Goal: Information Seeking & Learning: Find specific fact

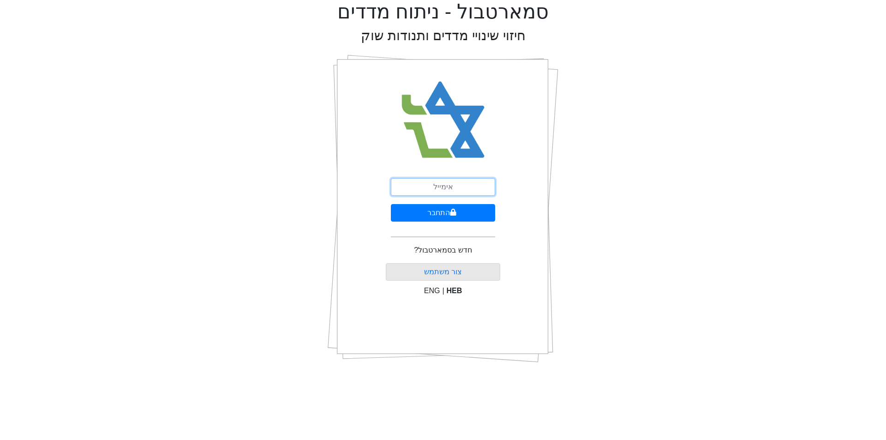
click at [470, 189] on input "email" at bounding box center [443, 187] width 104 height 18
type input "[EMAIL_ADDRESS][DOMAIN_NAME]"
click at [467, 214] on button "התחבר" at bounding box center [443, 213] width 104 height 18
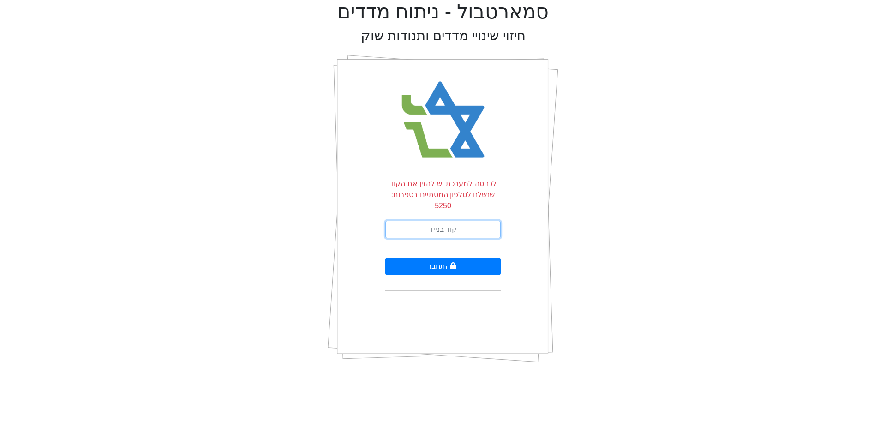
click at [467, 221] on input "text" at bounding box center [442, 230] width 115 height 18
type input "217245"
click at [385, 258] on button "התחבר" at bounding box center [442, 267] width 115 height 18
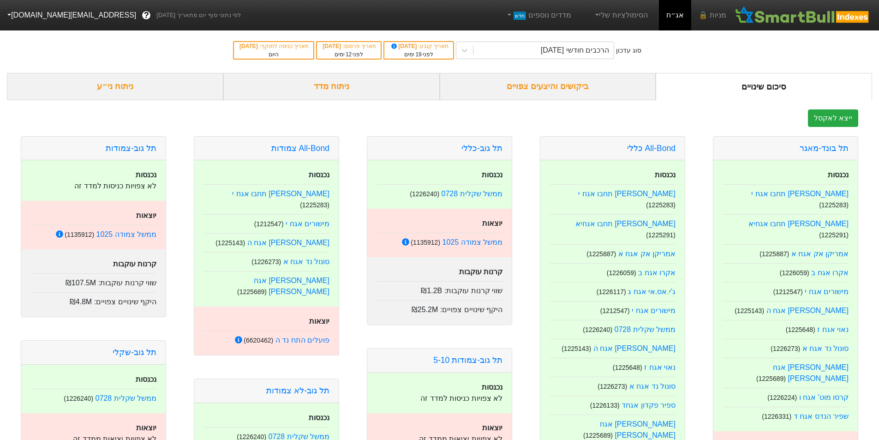
click at [563, 86] on div "ביקושים והיצעים צפויים" at bounding box center [548, 86] width 216 height 27
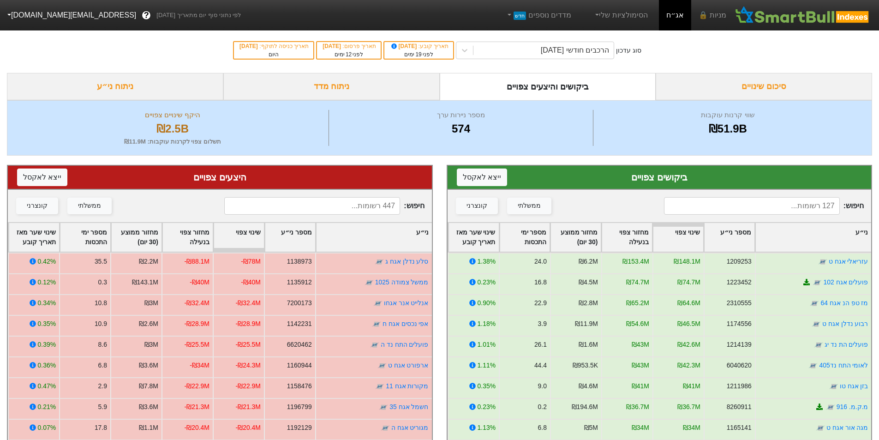
click at [361, 204] on input at bounding box center [312, 206] width 176 height 18
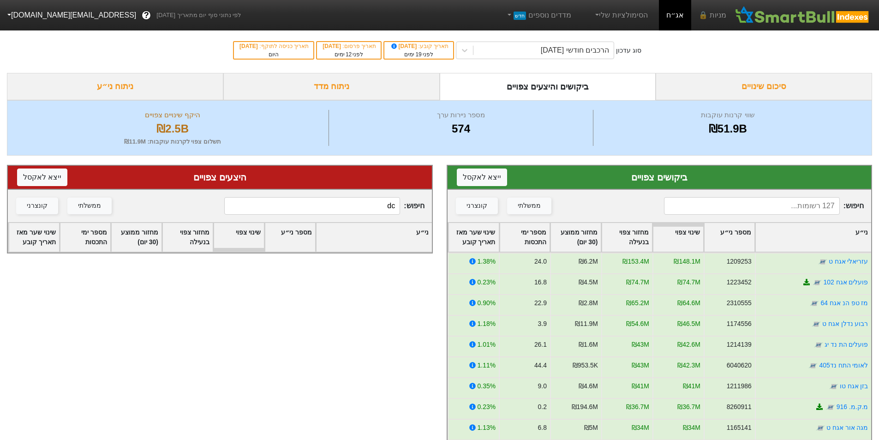
type input "d"
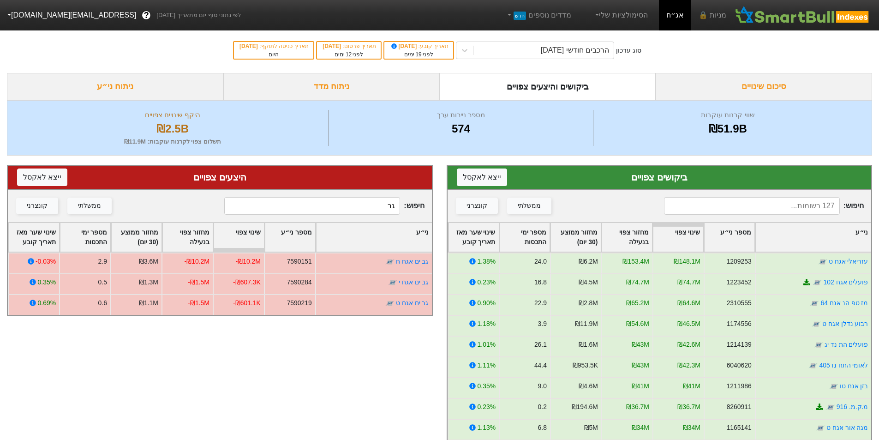
click at [382, 207] on input "גב" at bounding box center [312, 206] width 176 height 18
type input "גב"
click at [809, 206] on input at bounding box center [752, 206] width 176 height 18
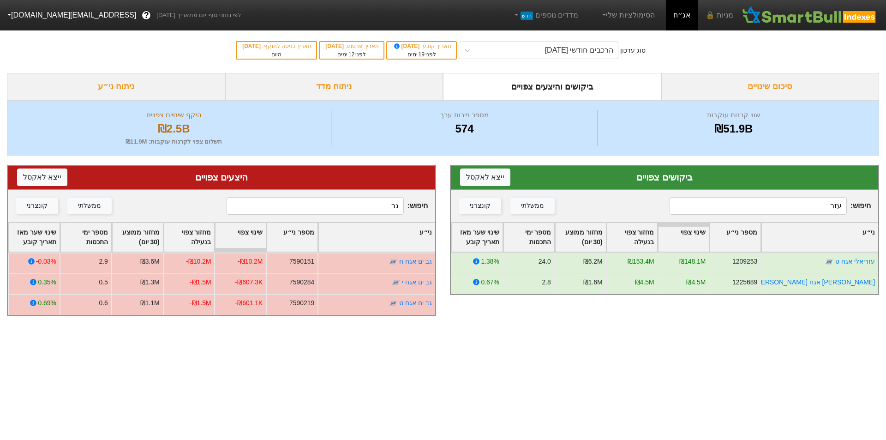
click at [817, 208] on input "עזר" at bounding box center [758, 206] width 177 height 18
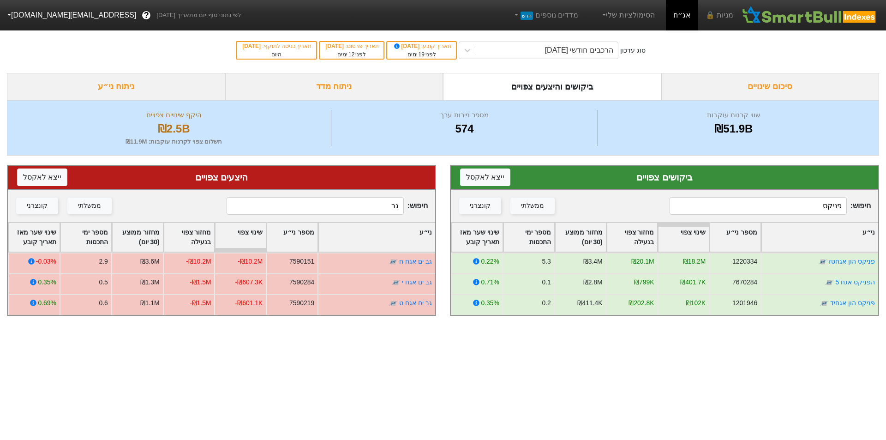
type input "פניקס"
click at [375, 210] on input "גב" at bounding box center [315, 206] width 177 height 18
click at [376, 210] on input "גב" at bounding box center [315, 206] width 177 height 18
click at [380, 212] on input "גב" at bounding box center [315, 206] width 177 height 18
type input "ג"
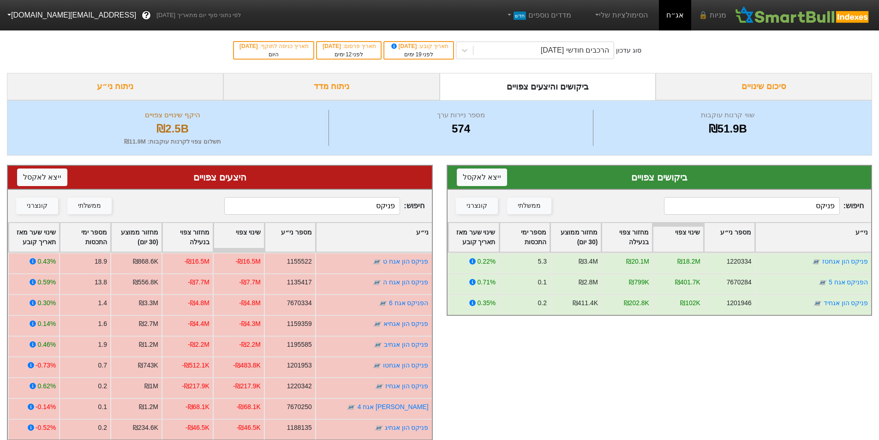
type input "פניקס"
click at [801, 209] on input "פניקס" at bounding box center [752, 206] width 176 height 18
drag, startPoint x: 801, startPoint y: 209, endPoint x: 812, endPoint y: 207, distance: 10.9
click at [812, 207] on input "פניקס" at bounding box center [752, 206] width 176 height 18
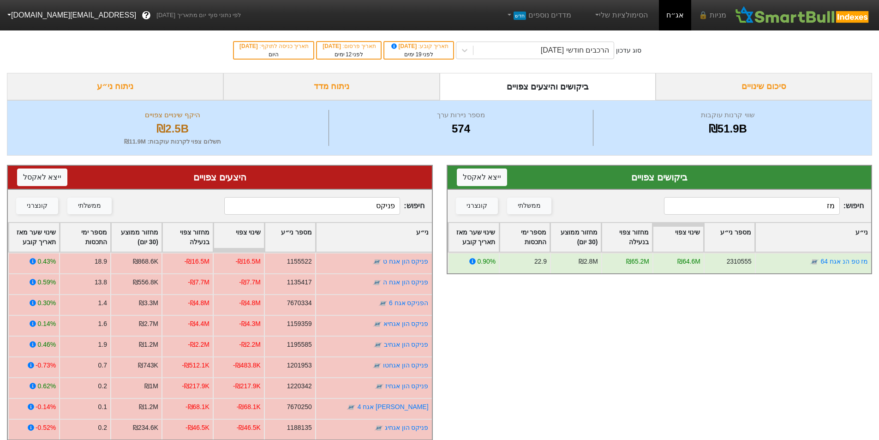
type input "מז"
click at [373, 206] on input "פניקס" at bounding box center [312, 206] width 176 height 18
type input "מז"
click at [827, 209] on input "מז" at bounding box center [752, 206] width 176 height 18
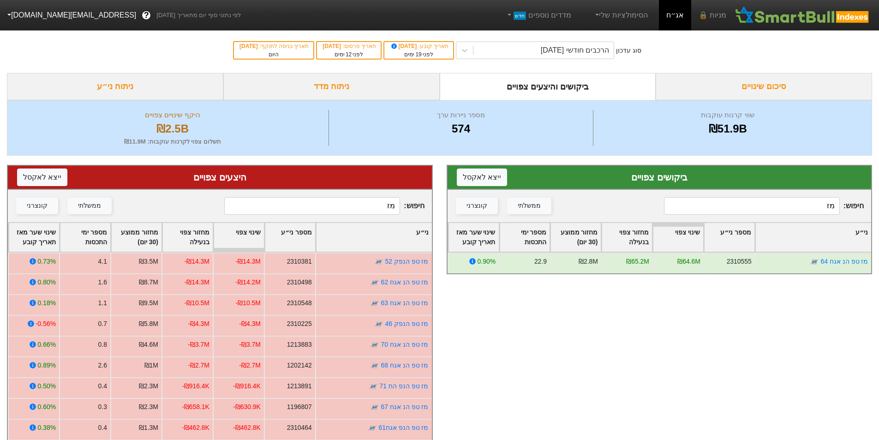
click at [827, 209] on input "מז" at bounding box center [752, 206] width 176 height 18
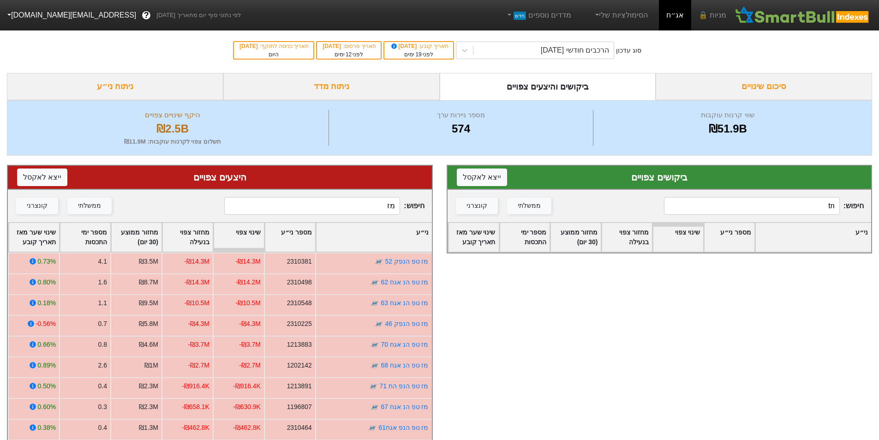
type input "t"
type input "אמות"
click at [367, 203] on input "מז" at bounding box center [312, 206] width 176 height 18
click at [366, 203] on input "מז" at bounding box center [312, 206] width 176 height 18
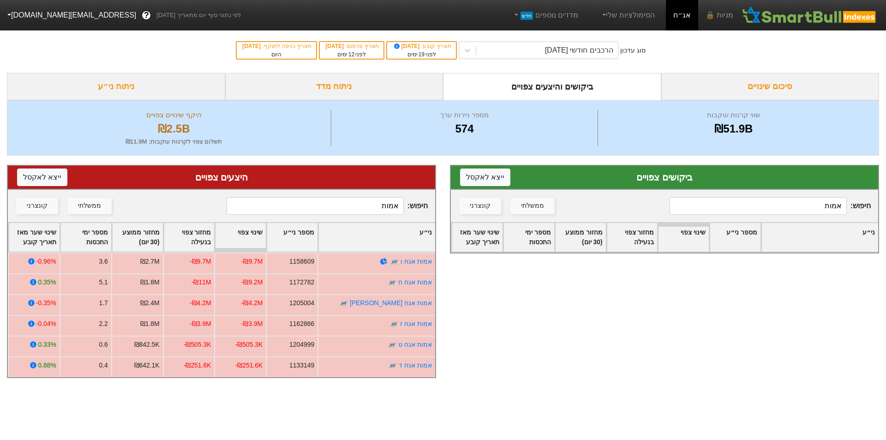
click at [378, 206] on input "אמות" at bounding box center [315, 206] width 177 height 18
type input "אמות"
click at [817, 203] on input "אמות" at bounding box center [758, 206] width 177 height 18
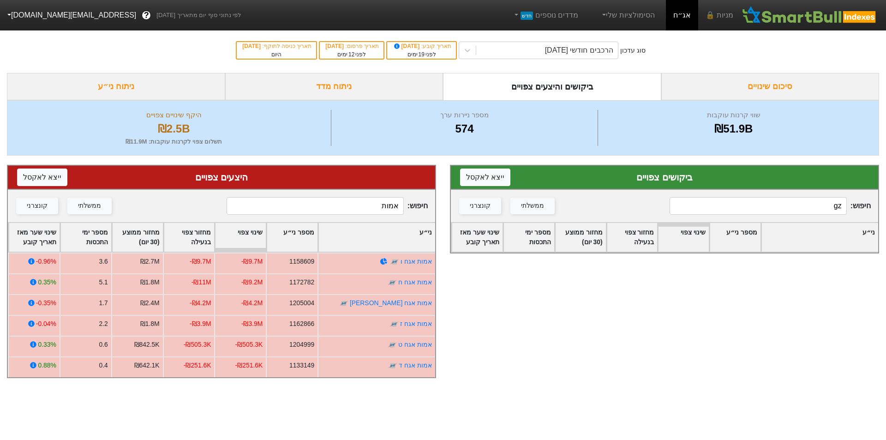
type input "g"
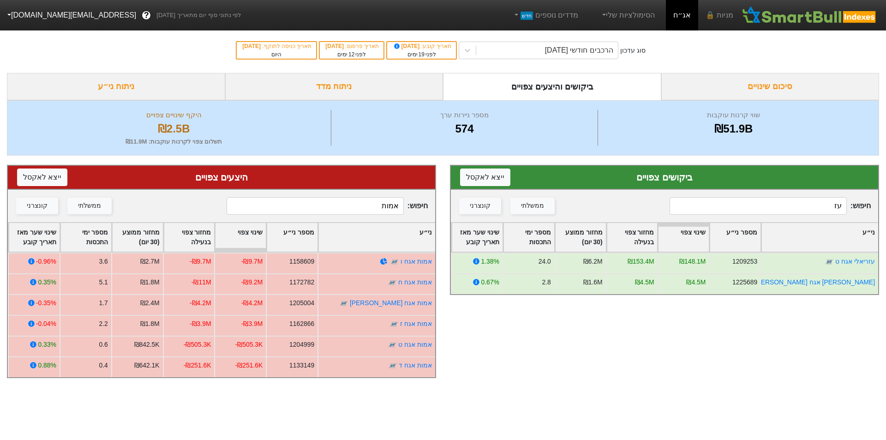
type input "עז"
click at [357, 203] on input "אמות" at bounding box center [315, 206] width 177 height 18
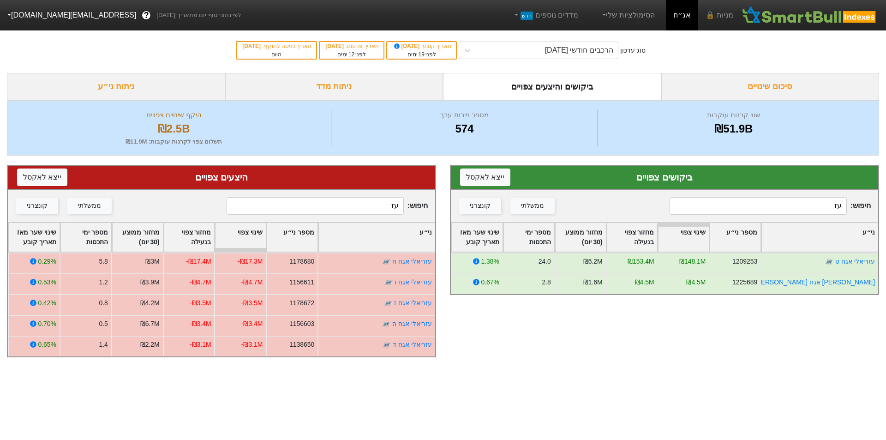
type input "עז"
click at [827, 212] on input "עז" at bounding box center [758, 206] width 177 height 18
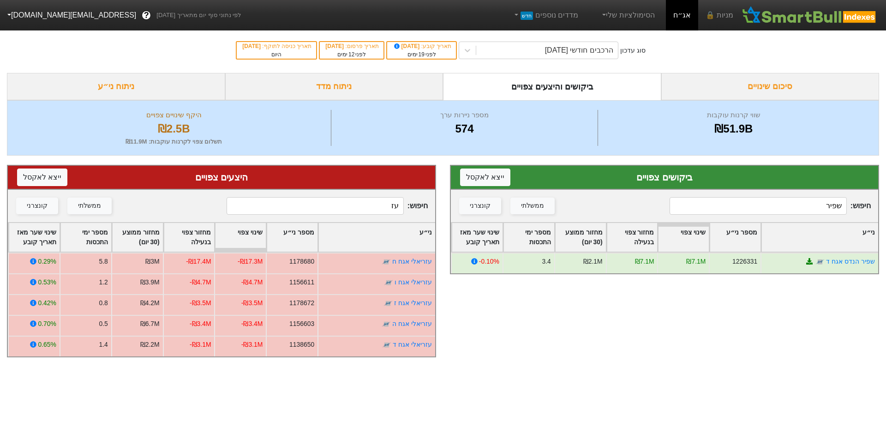
type input "שפיר"
click at [384, 206] on input "עז" at bounding box center [315, 206] width 177 height 18
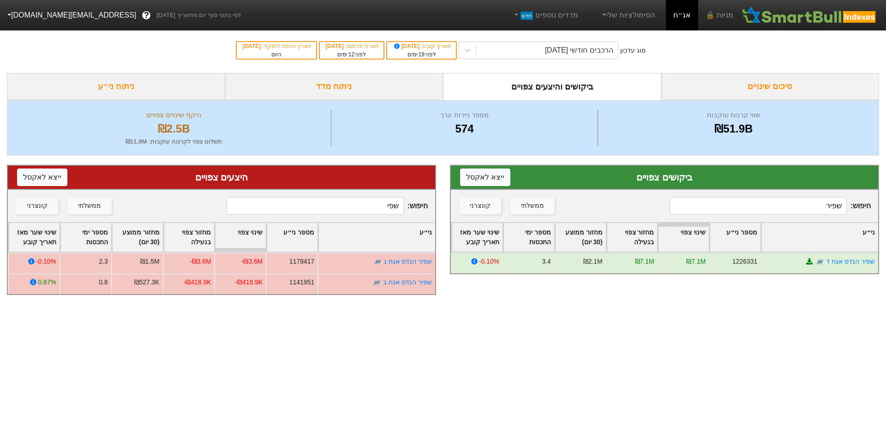
type input "שפי"
click at [817, 204] on input "שפיר" at bounding box center [758, 206] width 177 height 18
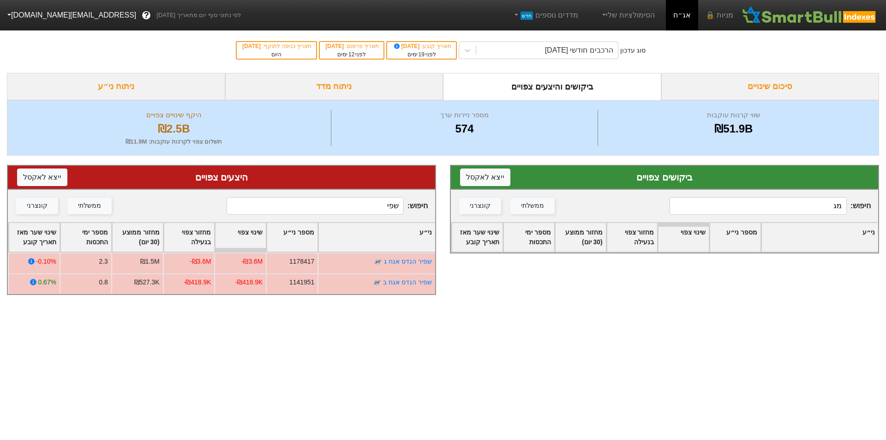
type input "מ"
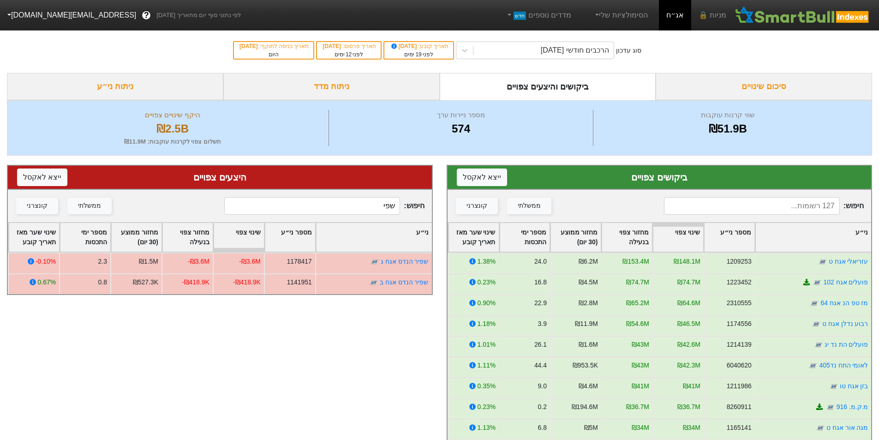
click at [369, 207] on input "שפי" at bounding box center [312, 206] width 176 height 18
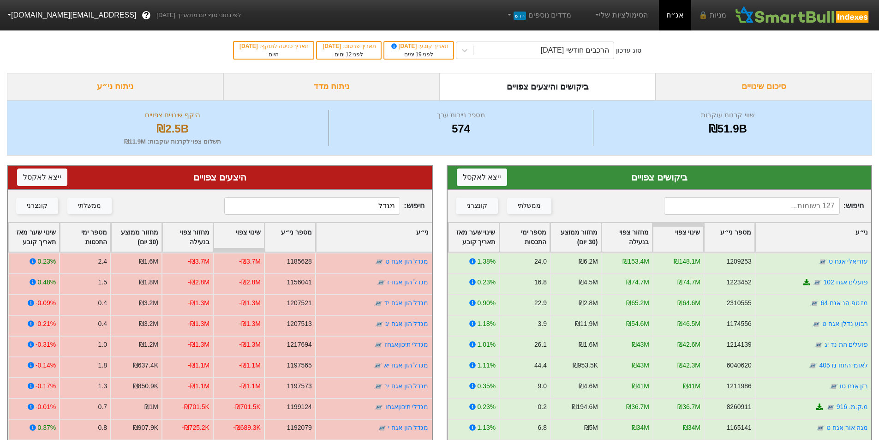
click at [375, 207] on input "מגדל" at bounding box center [312, 206] width 176 height 18
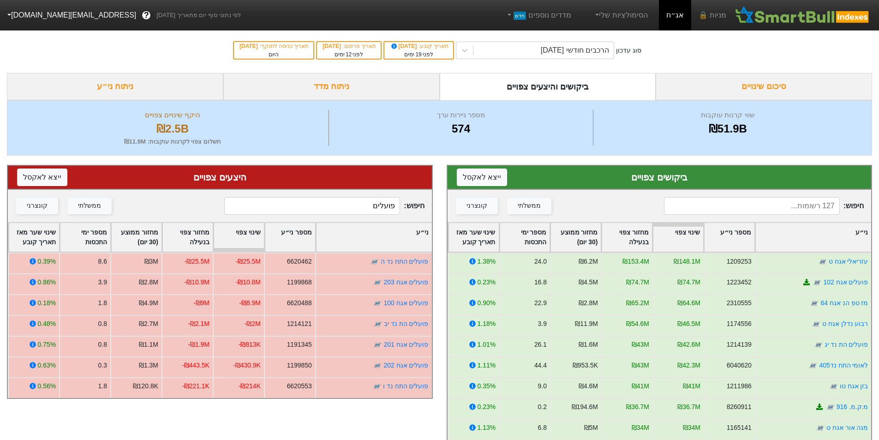
type input "פועלים"
click at [790, 207] on input at bounding box center [752, 206] width 176 height 18
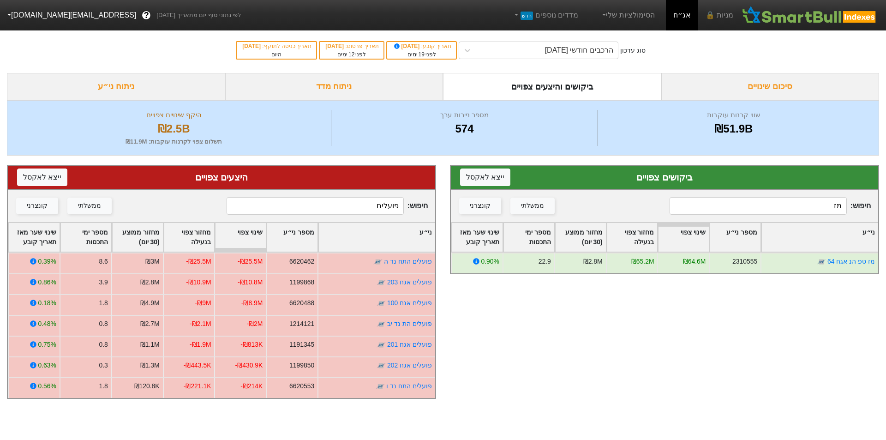
type input "מז"
click at [824, 205] on input "מז" at bounding box center [758, 206] width 177 height 18
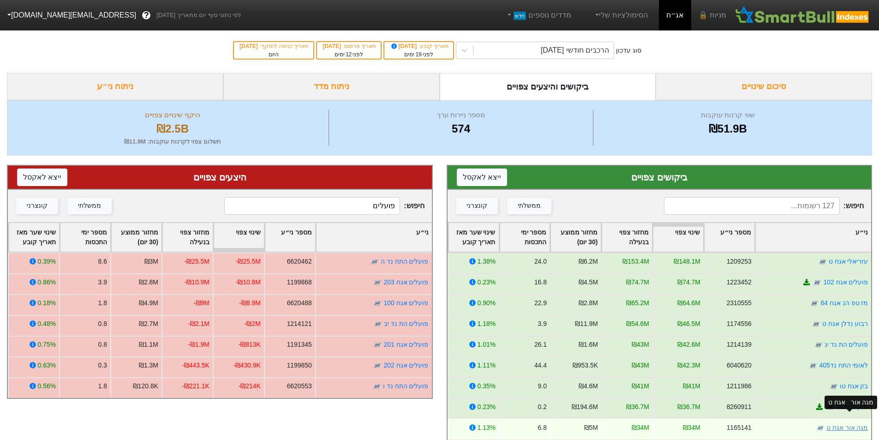
scroll to position [46, 0]
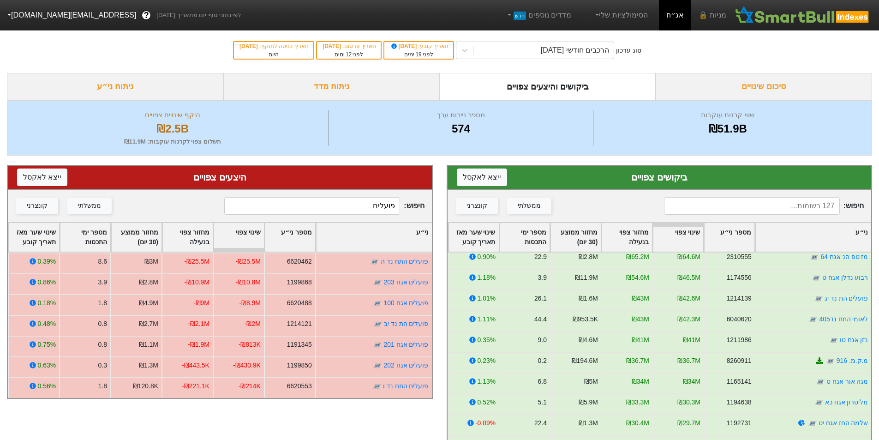
click at [370, 212] on input "פועלים" at bounding box center [312, 206] width 176 height 18
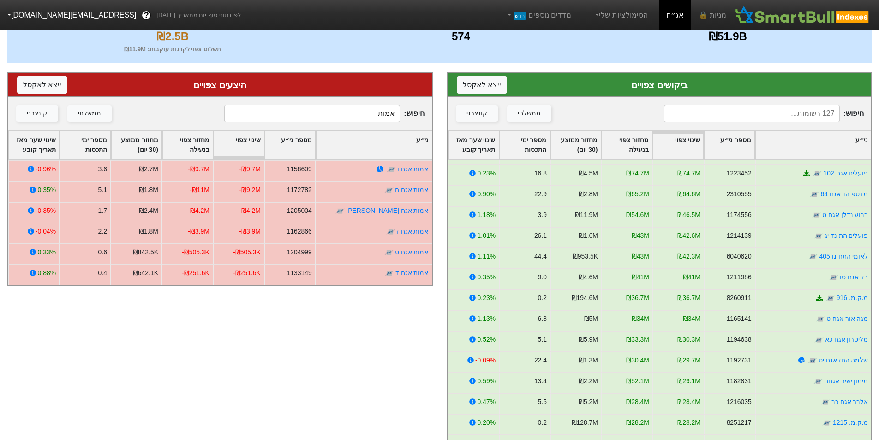
scroll to position [0, 0]
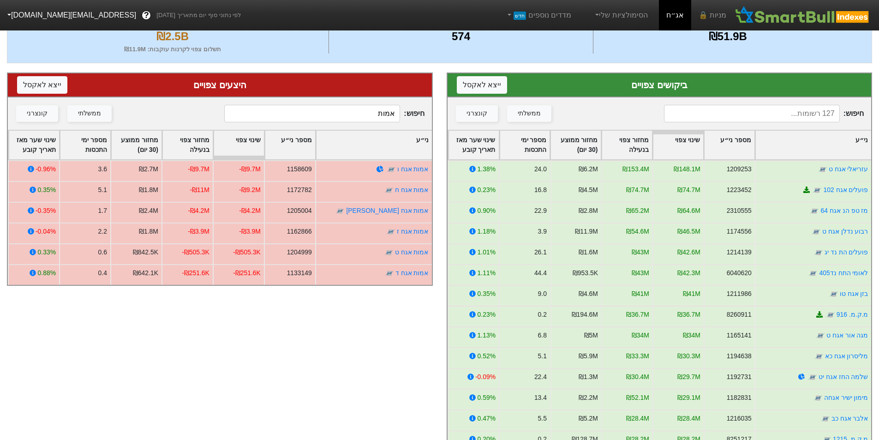
click at [786, 118] on input at bounding box center [752, 114] width 176 height 18
click at [358, 113] on input "אמות" at bounding box center [312, 114] width 176 height 18
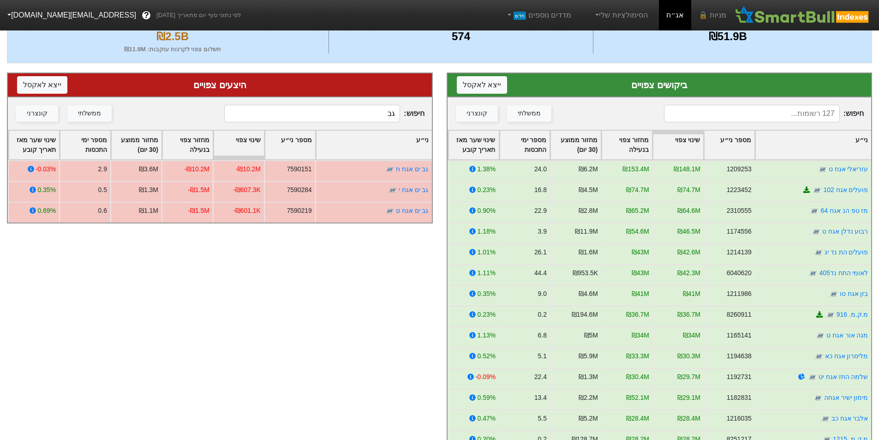
type input "גב"
click at [804, 115] on input at bounding box center [752, 114] width 176 height 18
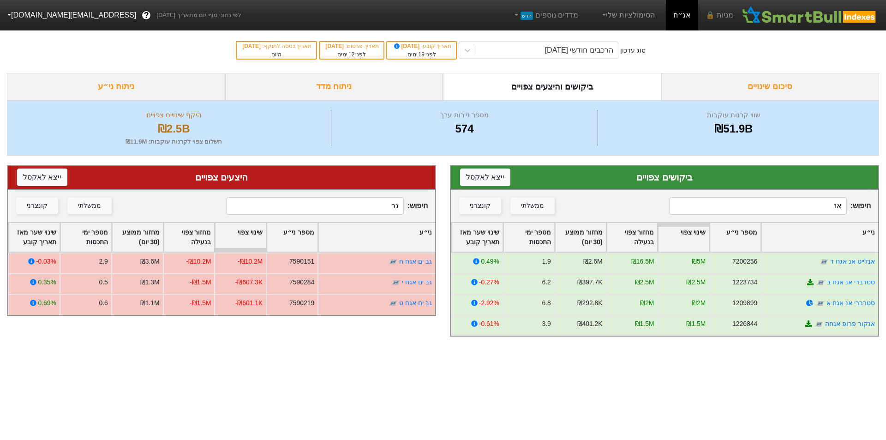
type input "אנ"
click at [375, 207] on input "גב" at bounding box center [315, 206] width 177 height 18
click at [373, 207] on input "גב" at bounding box center [315, 206] width 177 height 18
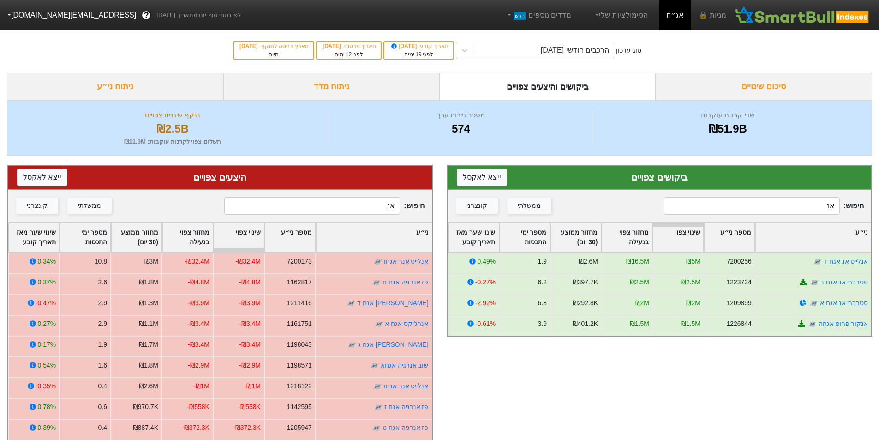
type input "אנ"
click at [819, 207] on input "אנ" at bounding box center [752, 206] width 176 height 18
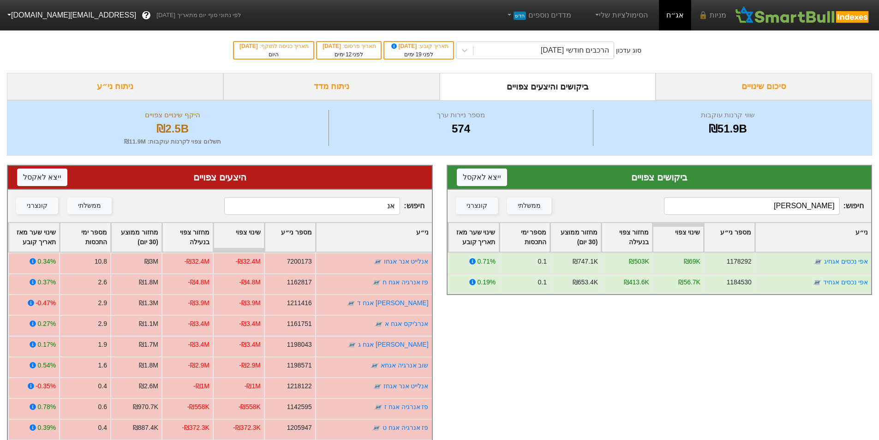
type input "[PERSON_NAME]"
click at [378, 203] on input "אנ" at bounding box center [312, 206] width 176 height 18
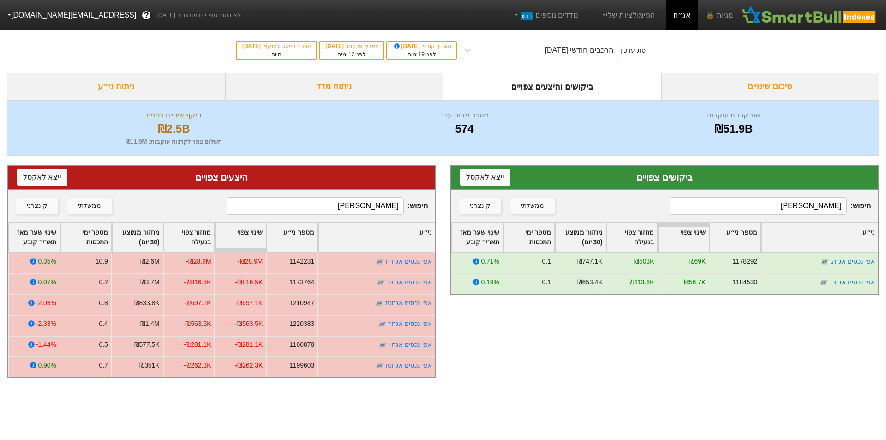
type input "[PERSON_NAME]"
click at [823, 210] on input "[PERSON_NAME]" at bounding box center [758, 206] width 177 height 18
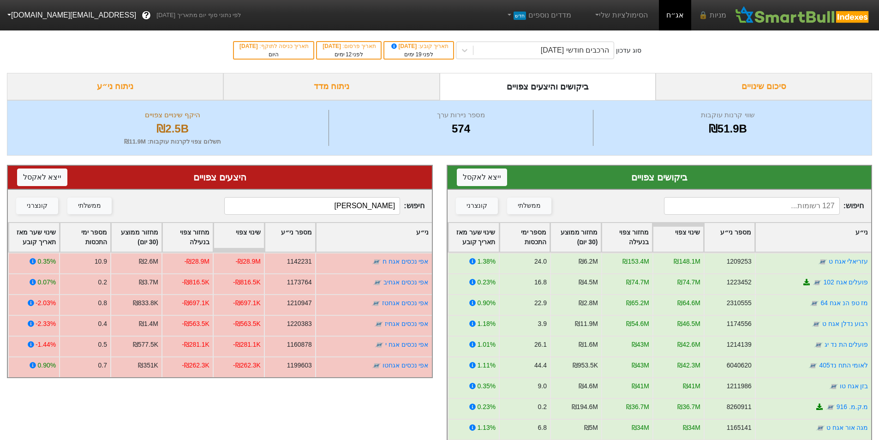
click at [372, 204] on input "[PERSON_NAME]" at bounding box center [312, 206] width 176 height 18
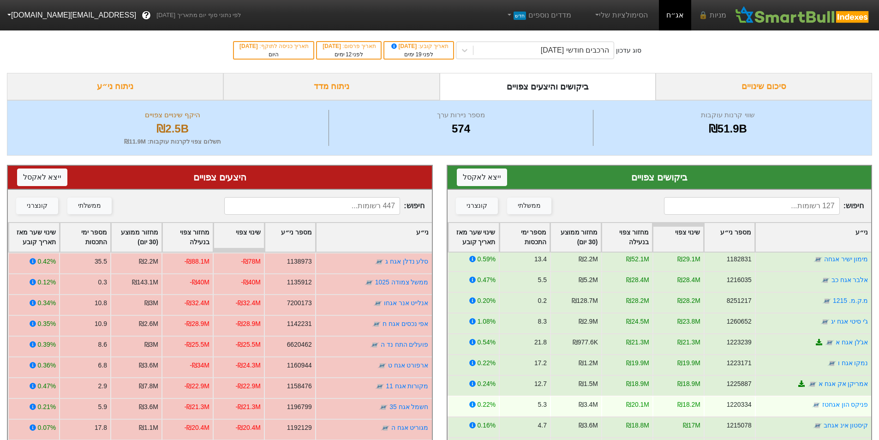
scroll to position [277, 0]
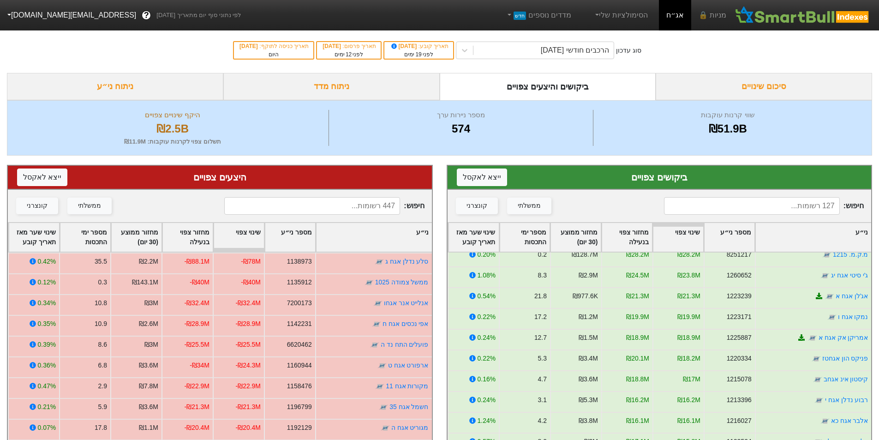
click at [387, 203] on input at bounding box center [312, 206] width 176 height 18
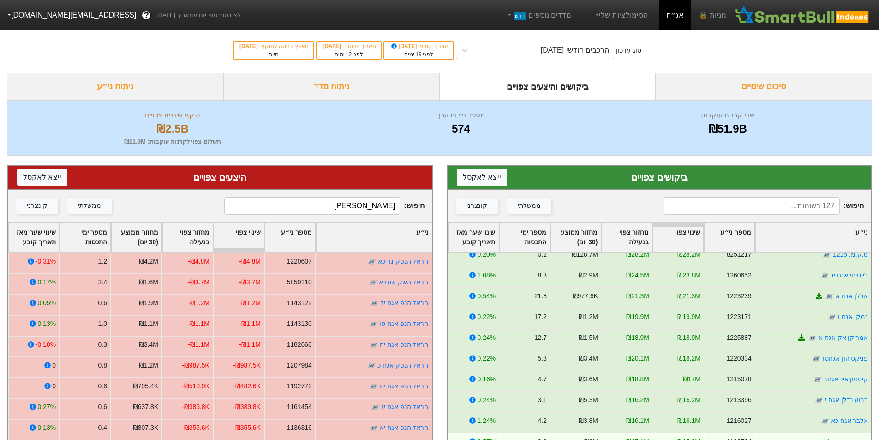
type input "[PERSON_NAME]"
